Goal: Task Accomplishment & Management: Use online tool/utility

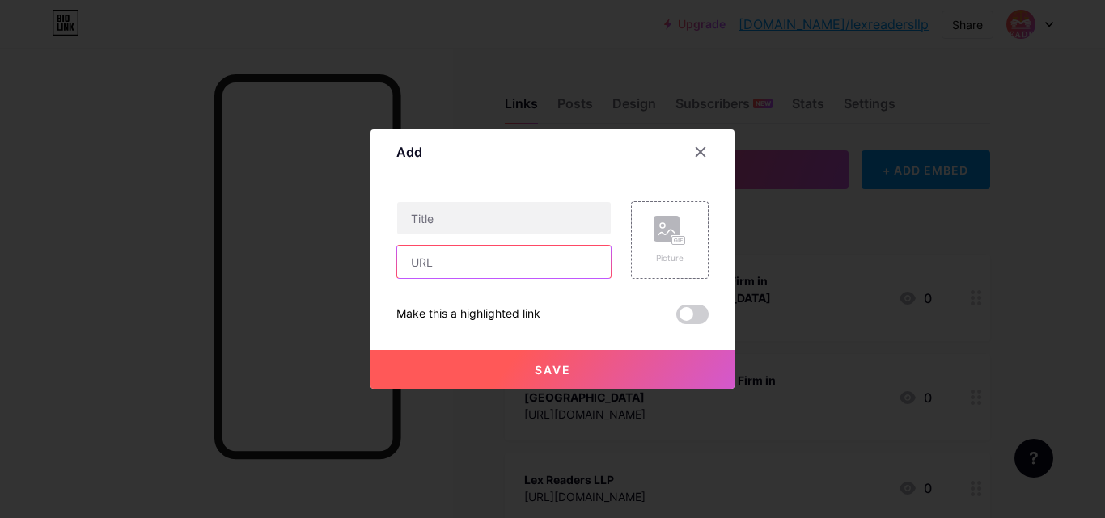
click at [453, 268] on input "text" at bounding box center [504, 262] width 214 height 32
paste input "[URL][DOMAIN_NAME]"
type input "[URL][DOMAIN_NAME]"
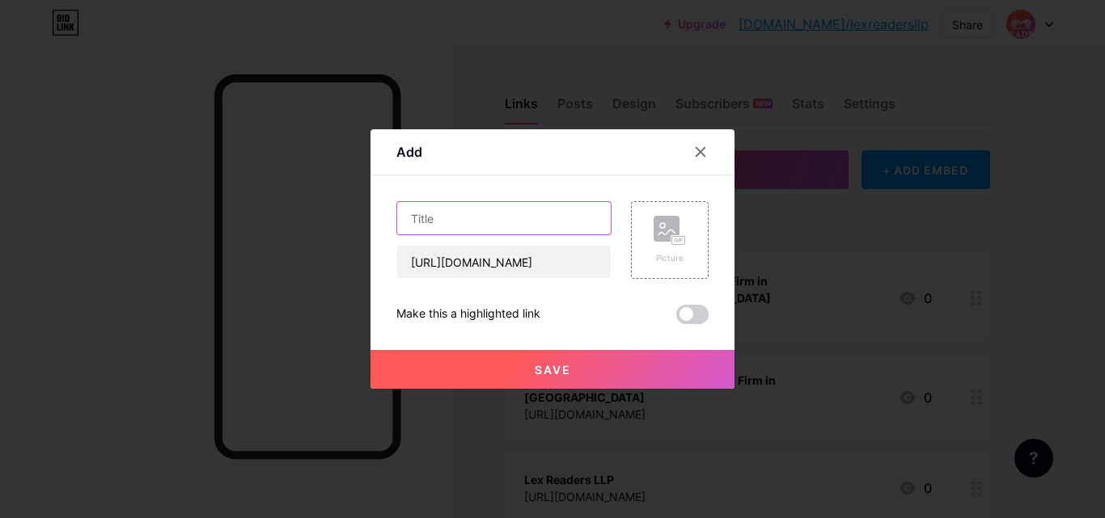
click at [482, 212] on input "text" at bounding box center [504, 218] width 214 height 32
paste input "Best Lawyers & Advocates in [GEOGRAPHIC_DATA]"
type input "Best Lawyers & Advocates in [GEOGRAPHIC_DATA]"
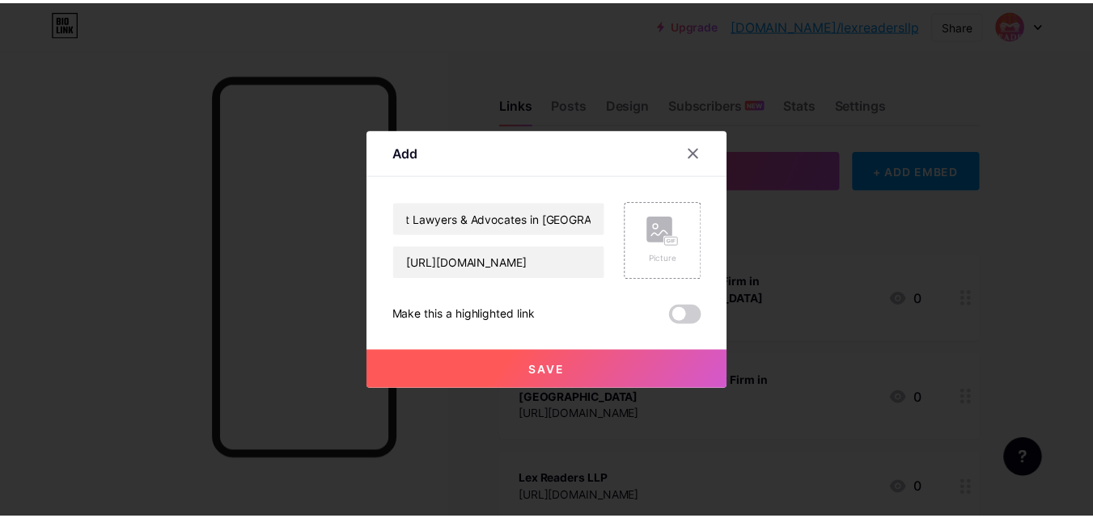
scroll to position [0, 0]
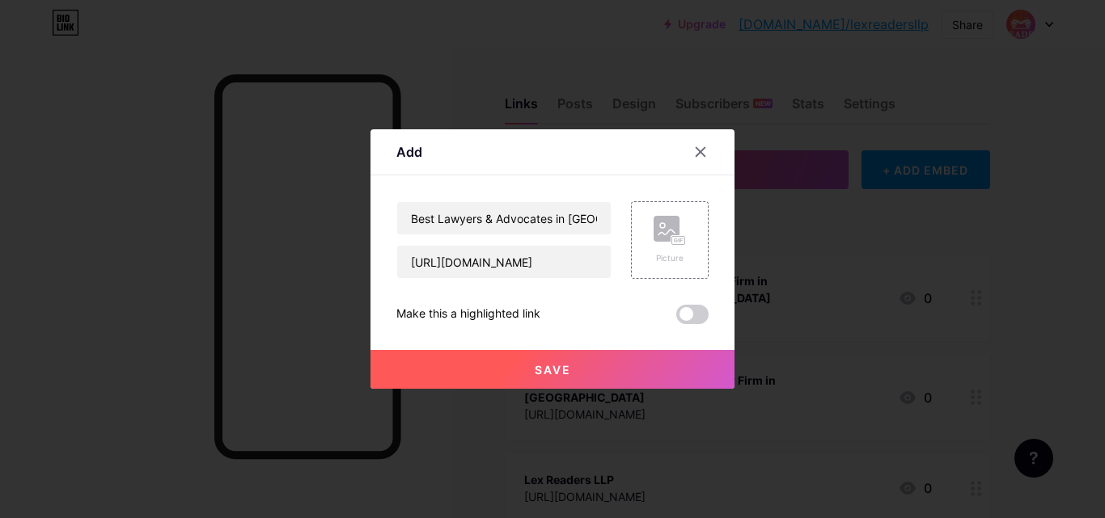
drag, startPoint x: 590, startPoint y: 391, endPoint x: 594, endPoint y: 382, distance: 10.2
click at [590, 391] on div at bounding box center [552, 259] width 1105 height 518
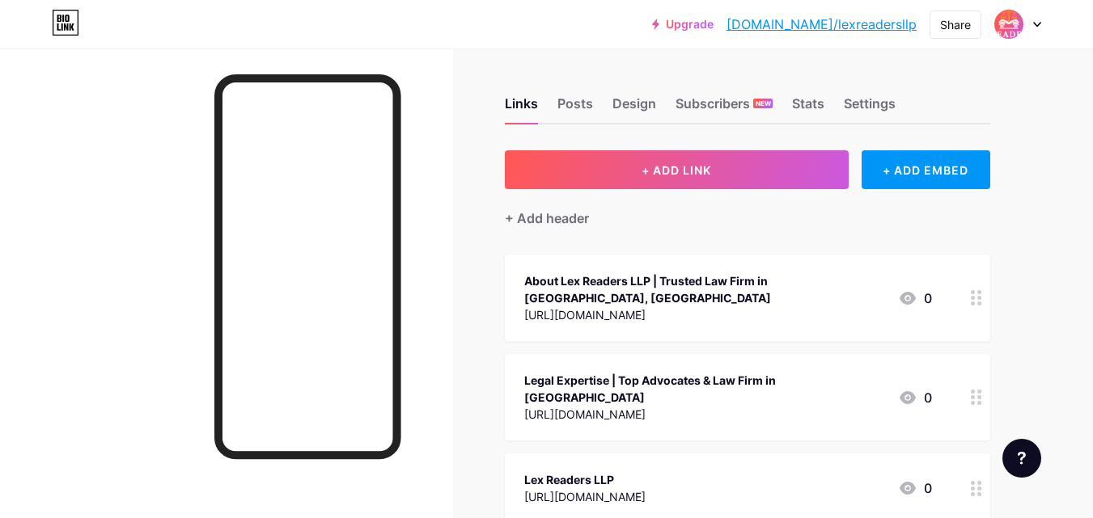
click at [595, 406] on div "[URL][DOMAIN_NAME]" at bounding box center [704, 414] width 361 height 17
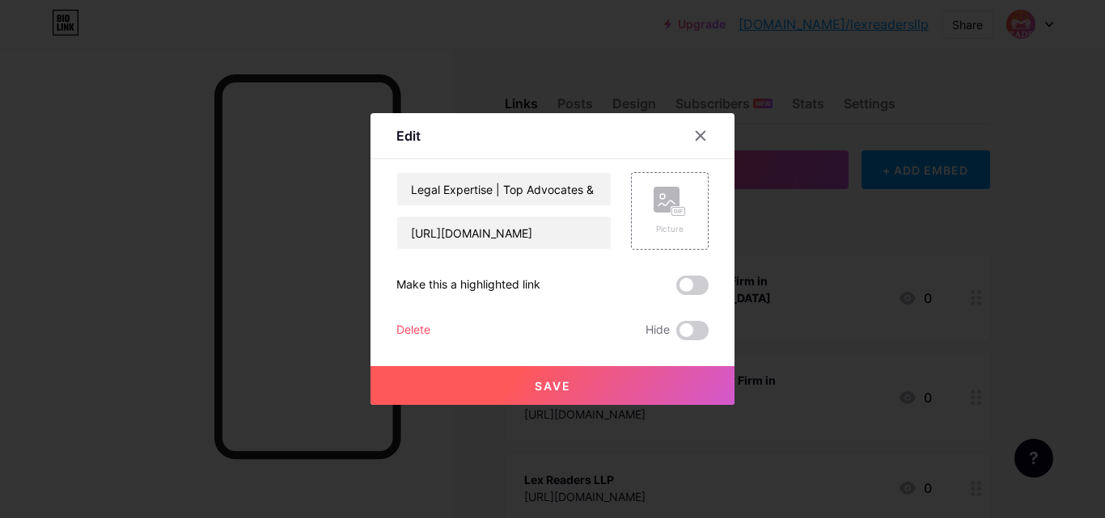
drag, startPoint x: 545, startPoint y: 379, endPoint x: 605, endPoint y: 367, distance: 61.1
click at [545, 379] on span "Save" at bounding box center [553, 386] width 36 height 14
